Goal: Task Accomplishment & Management: Complete application form

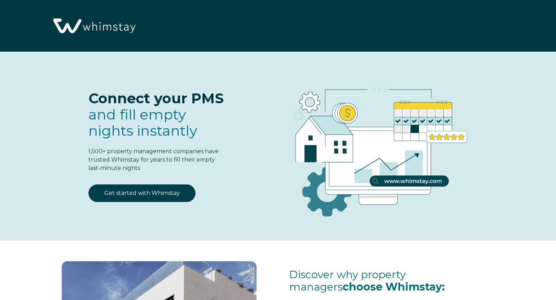
select select "OwnerRez"
select select "US"
select select "Strict"
select select "Other"
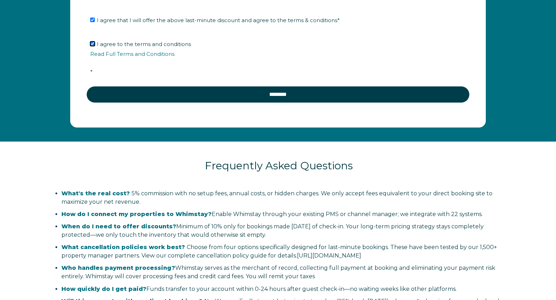
scroll to position [1338, 0]
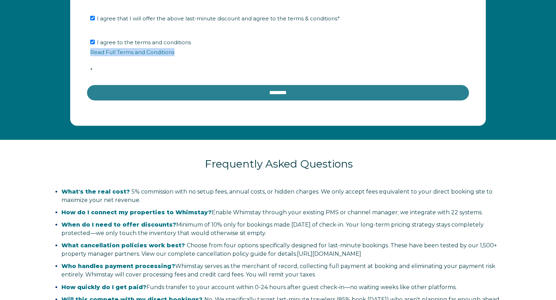
click at [225, 95] on input "********" at bounding box center [277, 92] width 383 height 17
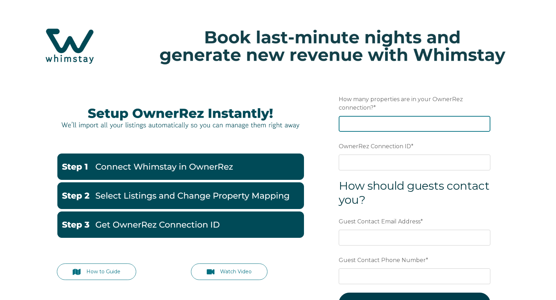
click at [390, 118] on input "How many properties are in your OwnerRez connection? *" at bounding box center [415, 123] width 152 height 15
click at [483, 121] on input "1" at bounding box center [415, 123] width 152 height 15
click at [483, 121] on input "2" at bounding box center [415, 123] width 152 height 15
click at [483, 121] on input "3" at bounding box center [415, 123] width 152 height 15
click at [483, 121] on input "4" at bounding box center [415, 123] width 152 height 15
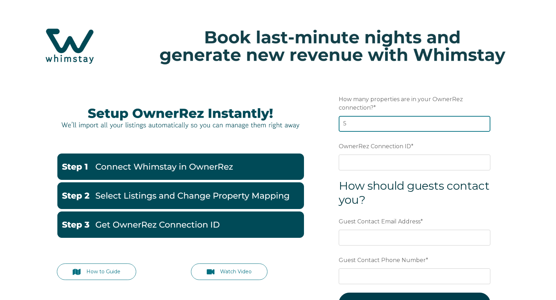
click at [483, 121] on input "5" at bounding box center [415, 123] width 152 height 15
click at [483, 121] on input "6" at bounding box center [415, 123] width 152 height 15
click at [483, 121] on input "7" at bounding box center [415, 123] width 152 height 15
click at [483, 121] on input "8" at bounding box center [415, 123] width 152 height 15
click at [483, 121] on input "9" at bounding box center [415, 123] width 152 height 15
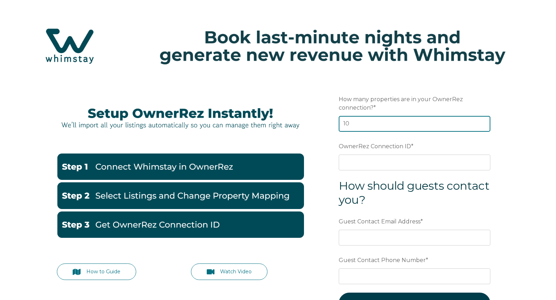
click at [483, 121] on input "10" at bounding box center [415, 123] width 152 height 15
click at [483, 121] on input "11" at bounding box center [415, 123] width 152 height 15
click at [483, 121] on input "12" at bounding box center [415, 123] width 152 height 15
type input "13"
click at [483, 121] on input "13" at bounding box center [415, 123] width 152 height 15
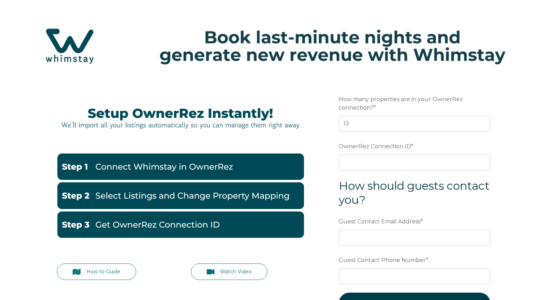
click at [501, 150] on form "Preferred language Email How many properties are in your OwnerRez connection? *…" at bounding box center [414, 207] width 183 height 260
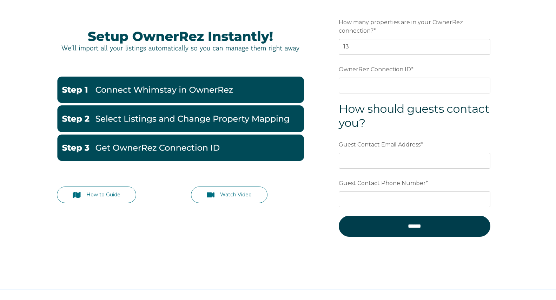
scroll to position [81, 0]
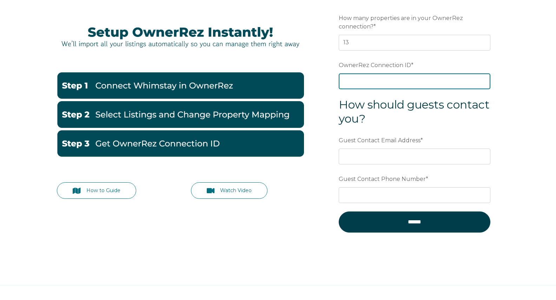
click at [392, 81] on input "OwnerRez Connection ID *" at bounding box center [415, 80] width 152 height 15
paste input "ora7ccddfed4x"
type input "ora7ccddfed4x"
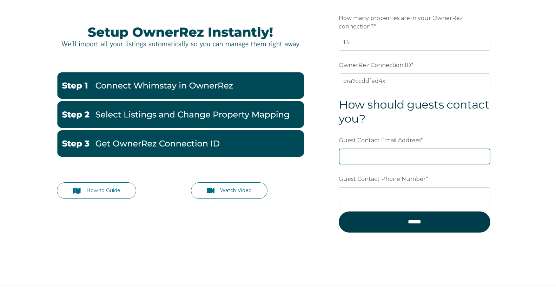
click at [376, 154] on input "Guest Contact Email Address *" at bounding box center [415, 155] width 152 height 15
type input "[EMAIL_ADDRESS][DOMAIN_NAME]"
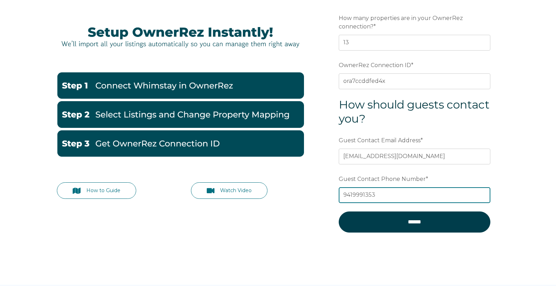
type input "9419991353"
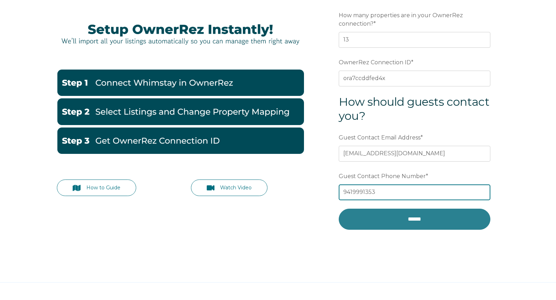
scroll to position [85, 0]
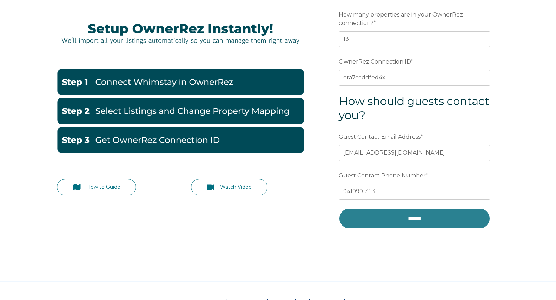
click at [395, 219] on input "******" at bounding box center [415, 218] width 152 height 21
